Goal: Task Accomplishment & Management: Use online tool/utility

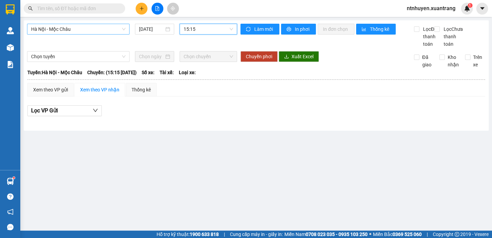
click at [79, 31] on span "Hà Nội - Mộc Châu" at bounding box center [78, 29] width 94 height 10
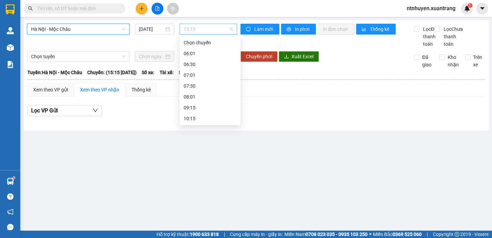
drag, startPoint x: 215, startPoint y: 25, endPoint x: 209, endPoint y: 27, distance: 6.1
click at [215, 26] on span "15:15" at bounding box center [207, 29] width 49 height 10
click at [194, 179] on div "16:15" at bounding box center [209, 182] width 53 height 7
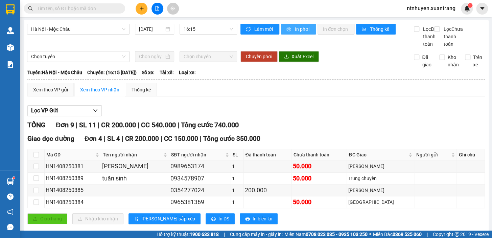
click at [286, 27] on icon "printer" at bounding box center [288, 29] width 5 height 5
click at [199, 27] on span "16:15" at bounding box center [207, 29] width 49 height 10
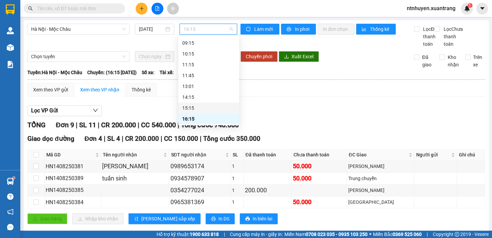
scroll to position [95, 0]
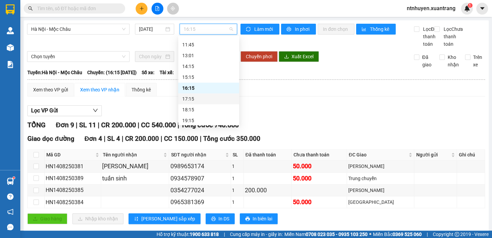
click at [197, 98] on div "17:15" at bounding box center [208, 98] width 53 height 7
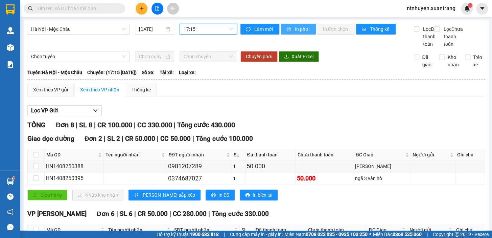
click at [305, 30] on span "In phơi" at bounding box center [303, 28] width 16 height 7
click at [203, 27] on span "17:15" at bounding box center [207, 29] width 49 height 10
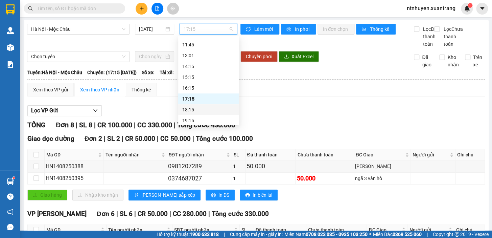
click at [205, 110] on div "18:15" at bounding box center [208, 109] width 53 height 7
